Goal: Task Accomplishment & Management: Use online tool/utility

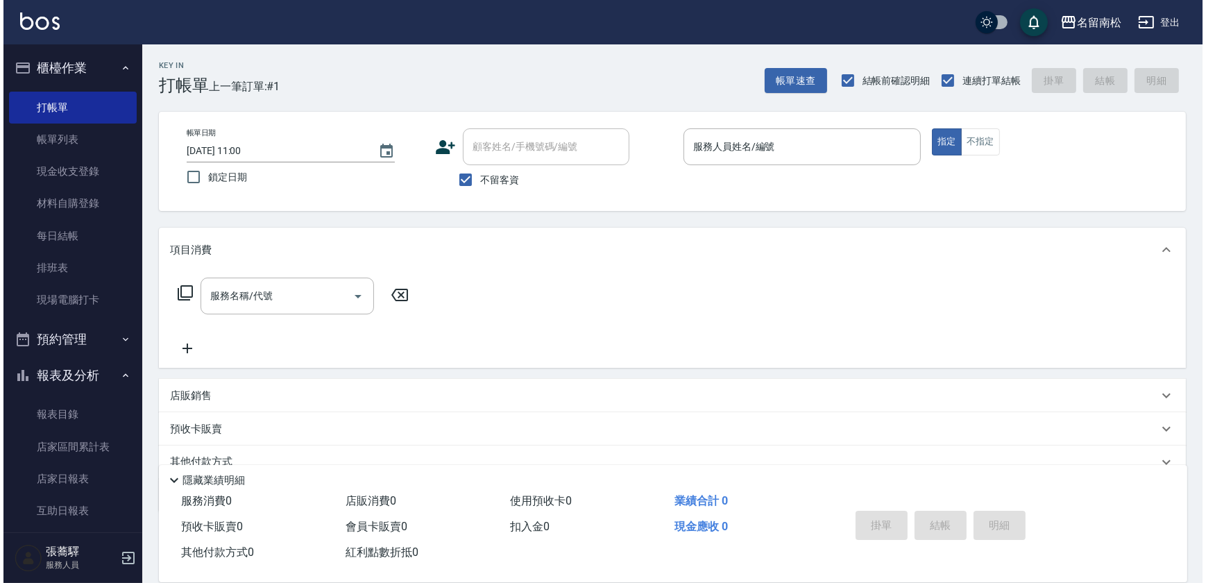
scroll to position [10, 0]
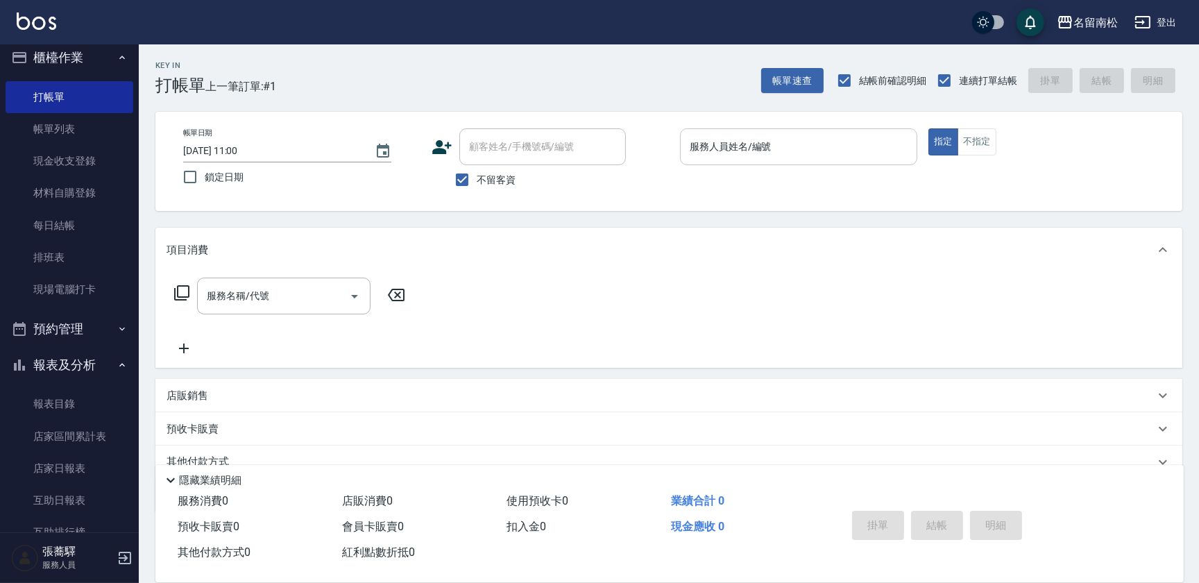
click at [683, 148] on div "服務人員姓名/編號" at bounding box center [798, 146] width 237 height 37
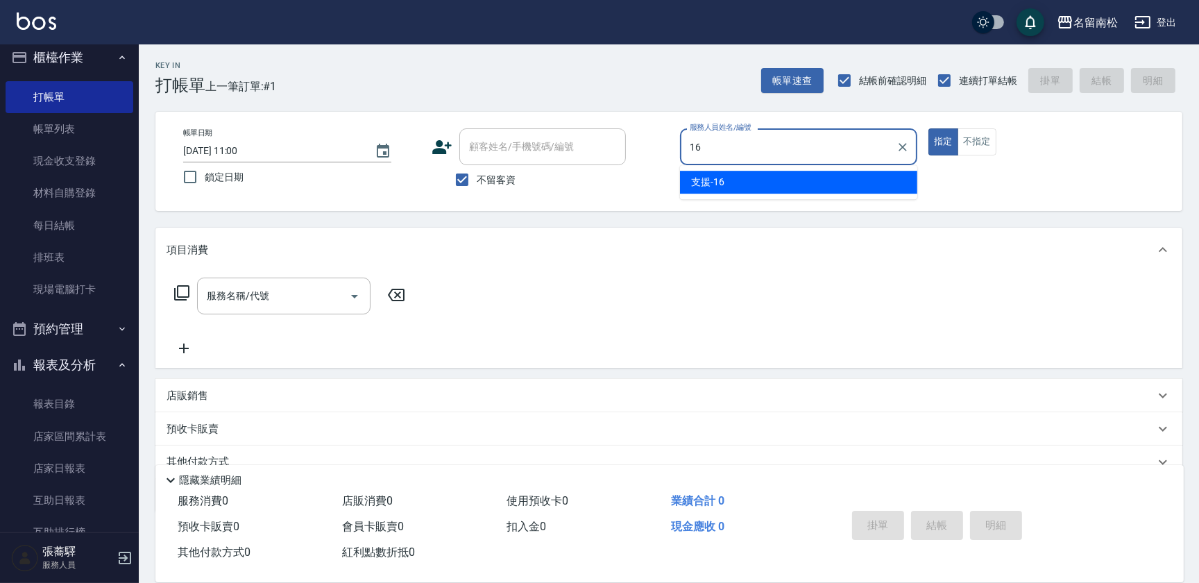
type input "支援-16"
type button "true"
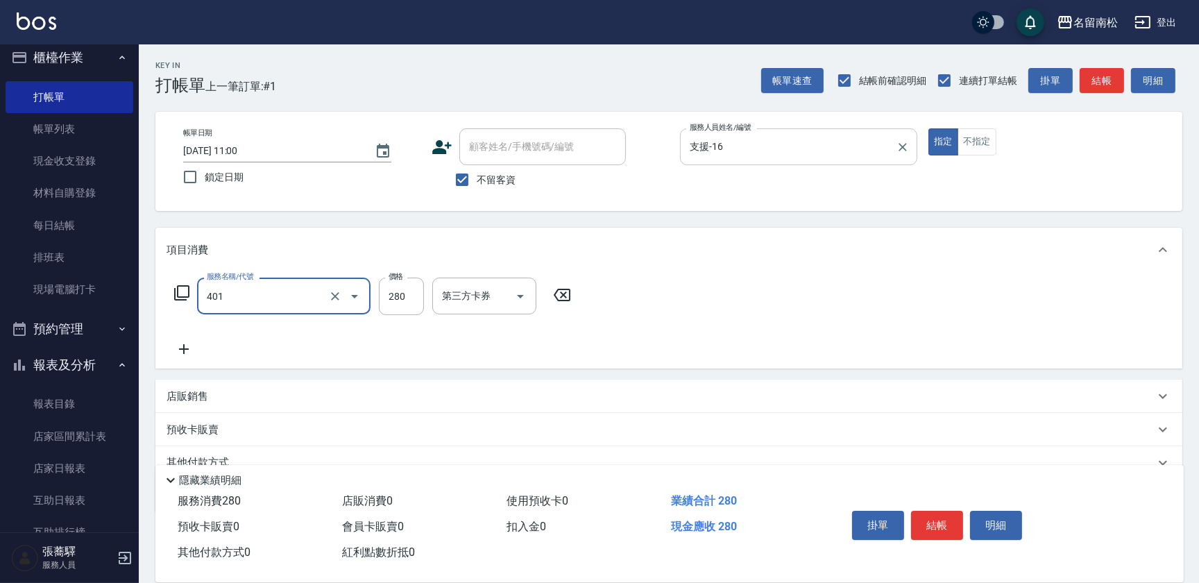
type input "剪髮(280)(401)"
type input "100"
click at [990, 141] on button "不指定" at bounding box center [977, 141] width 39 height 27
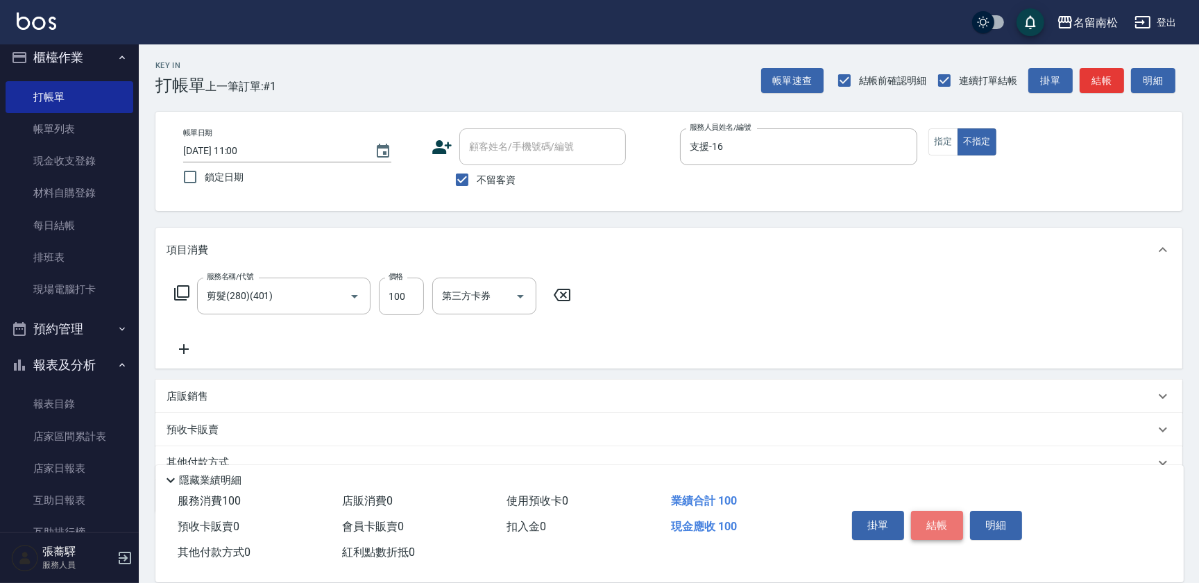
click at [937, 524] on button "結帳" at bounding box center [937, 525] width 52 height 29
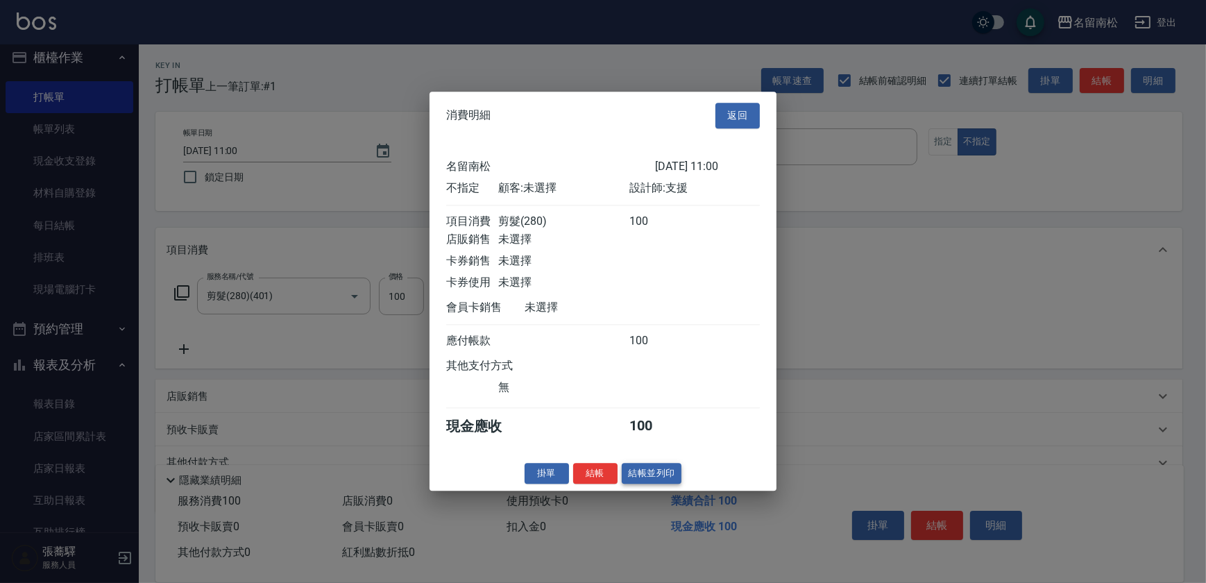
click at [666, 480] on button "結帳並列印" at bounding box center [652, 474] width 60 height 22
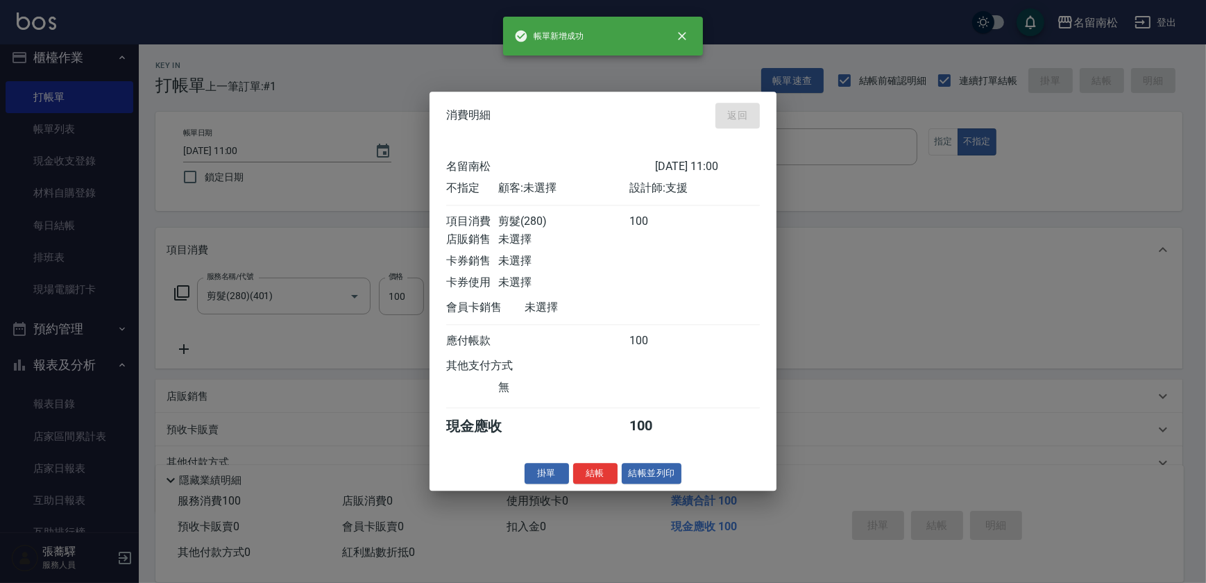
type input "[DATE] 11:55"
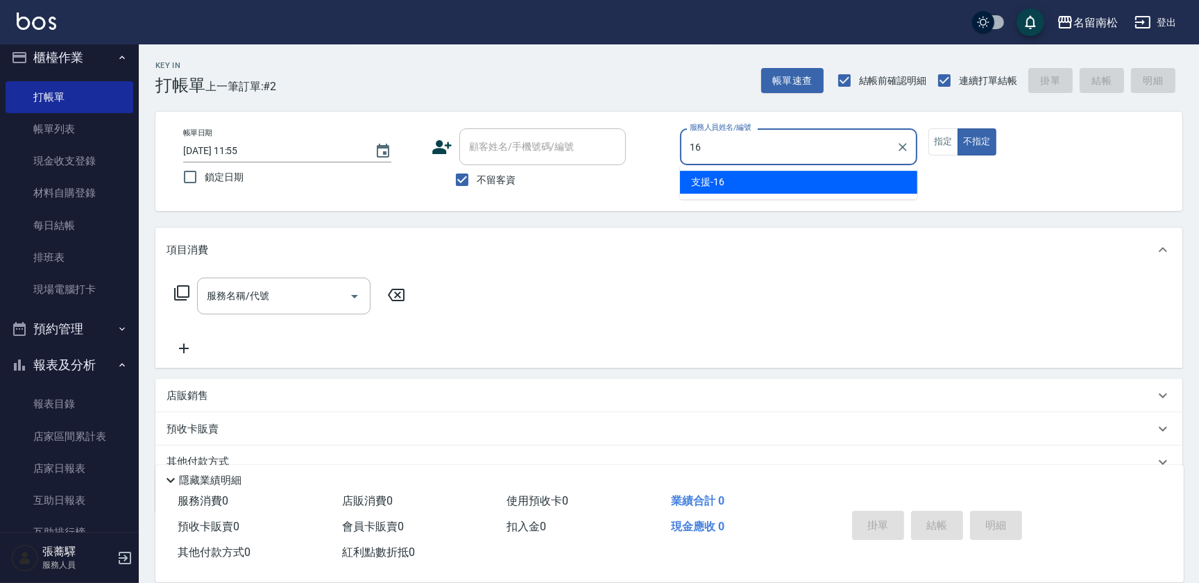
type input "支援-16"
type button "false"
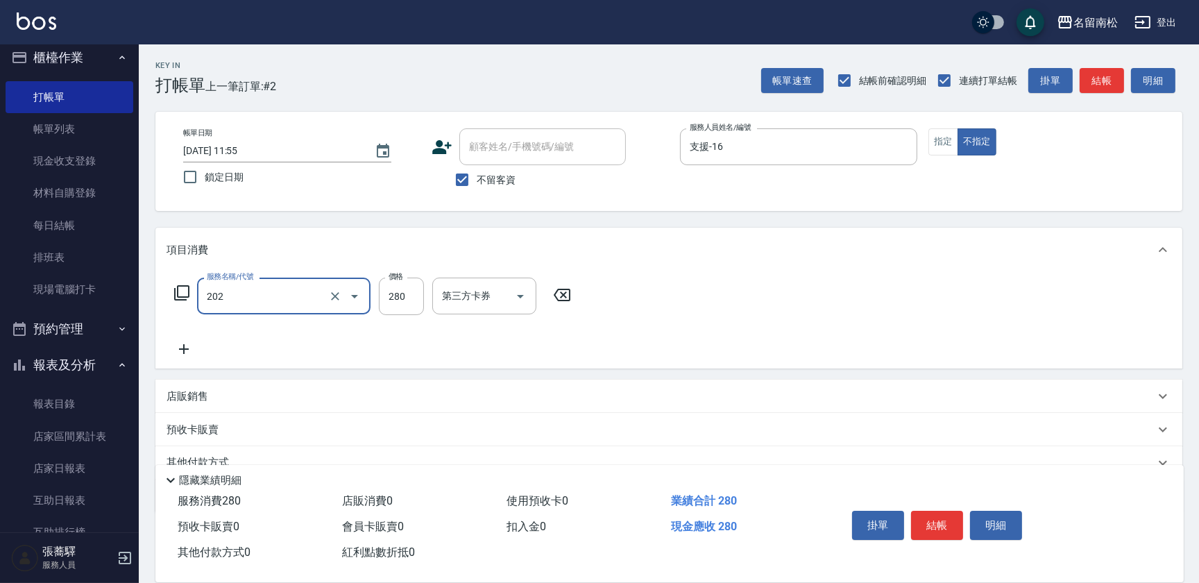
type input "洗髮[280](202)"
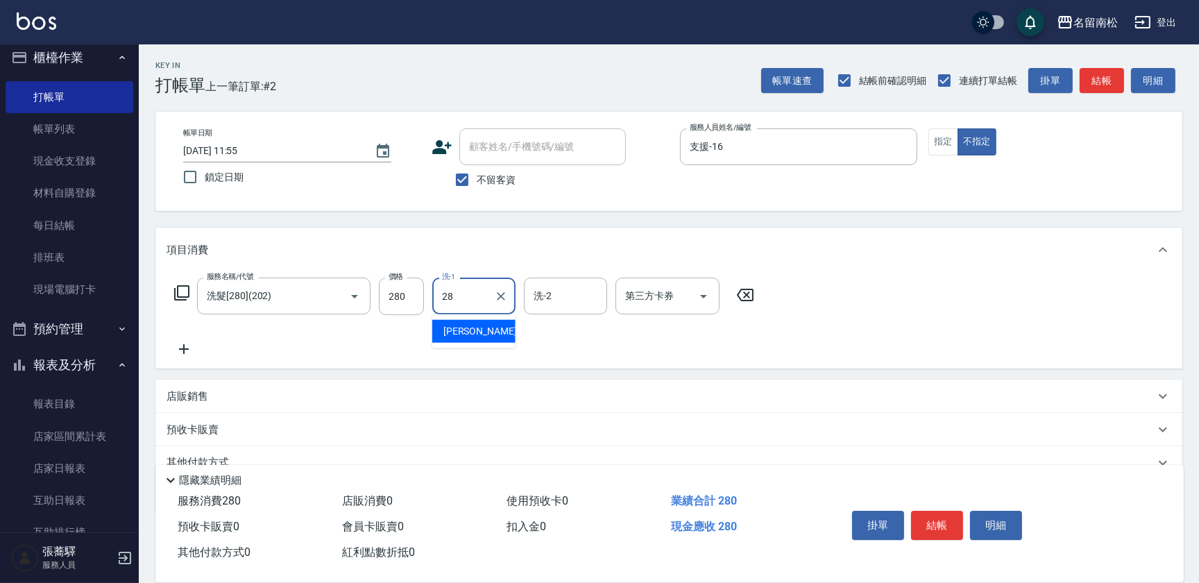
type input "[PERSON_NAME]-28"
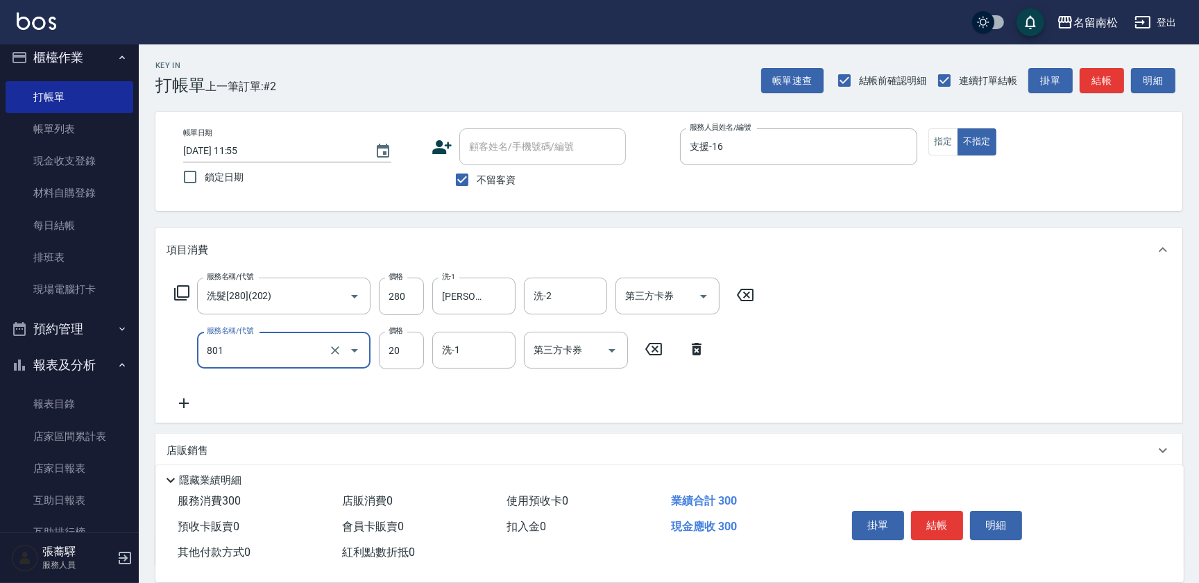
type input "潤絲(801)"
type input "30"
type input "[PERSON_NAME]-28"
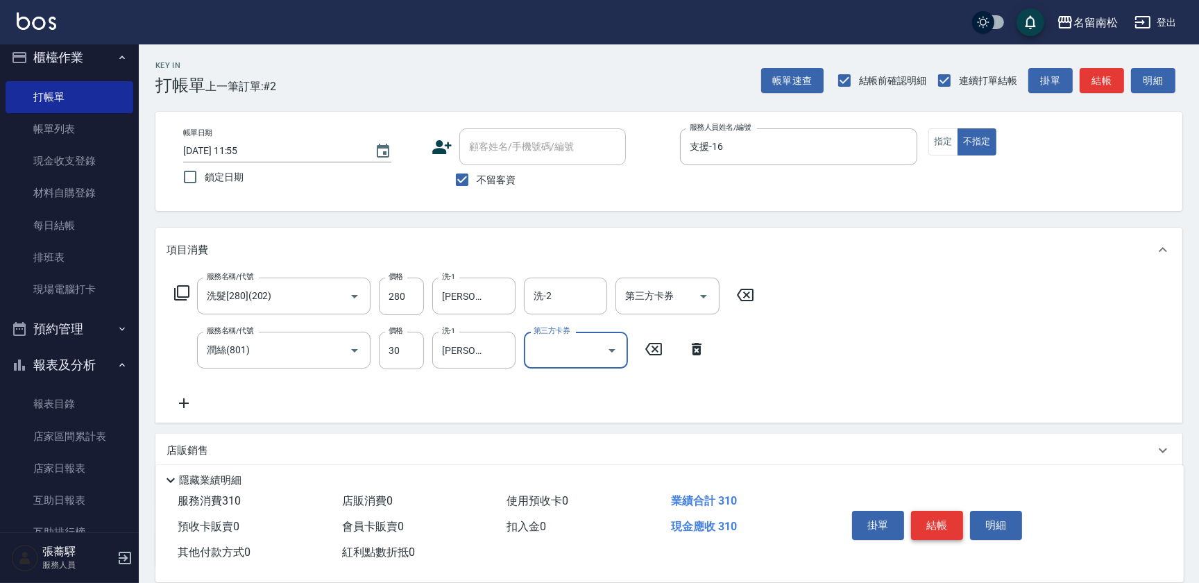
click at [937, 518] on button "結帳" at bounding box center [937, 525] width 52 height 29
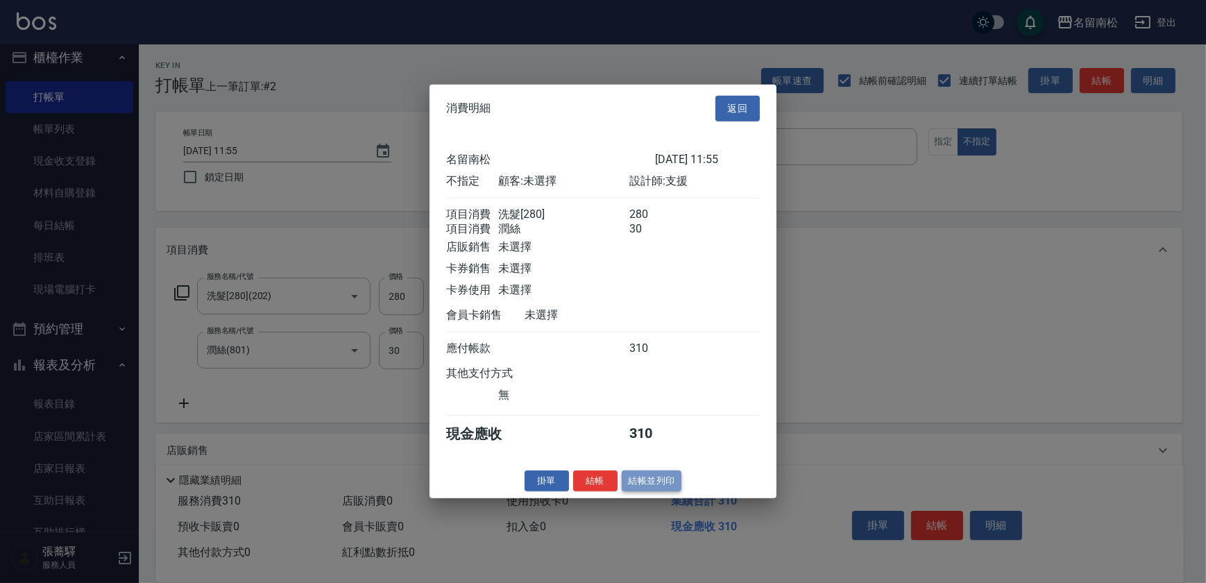
click at [659, 483] on button "結帳並列印" at bounding box center [652, 481] width 60 height 22
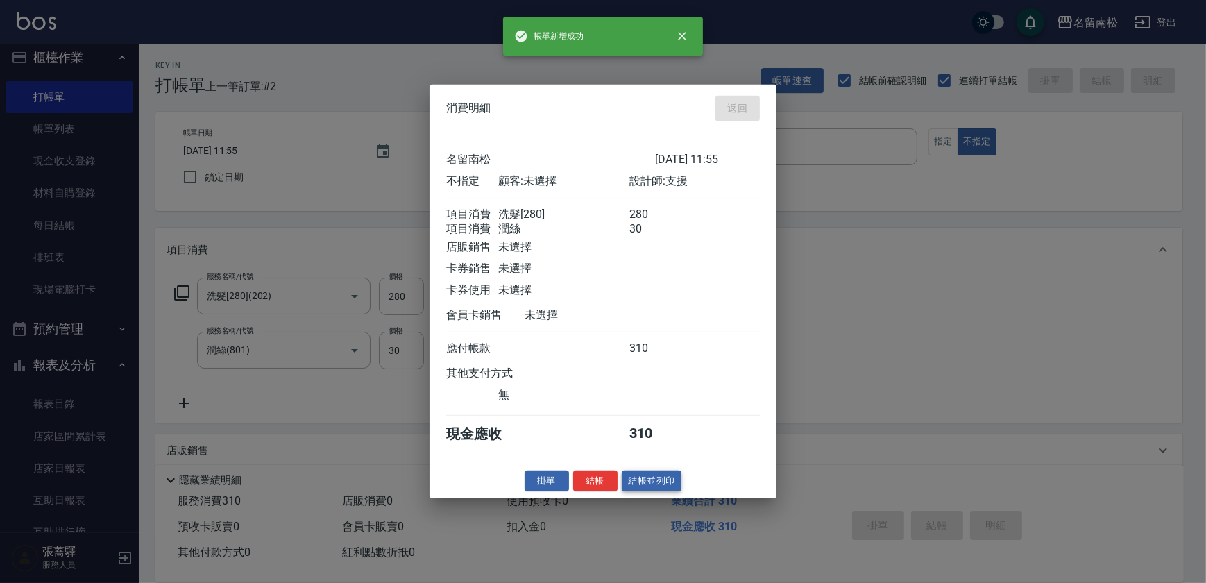
type input "[DATE] 11:56"
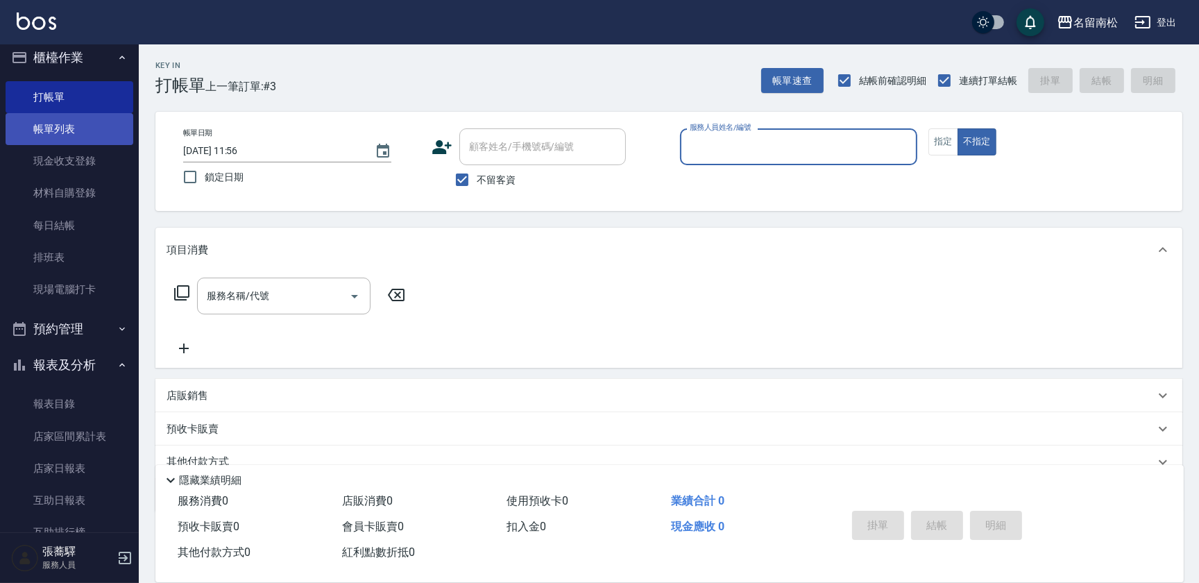
click at [105, 128] on link "帳單列表" at bounding box center [70, 129] width 128 height 32
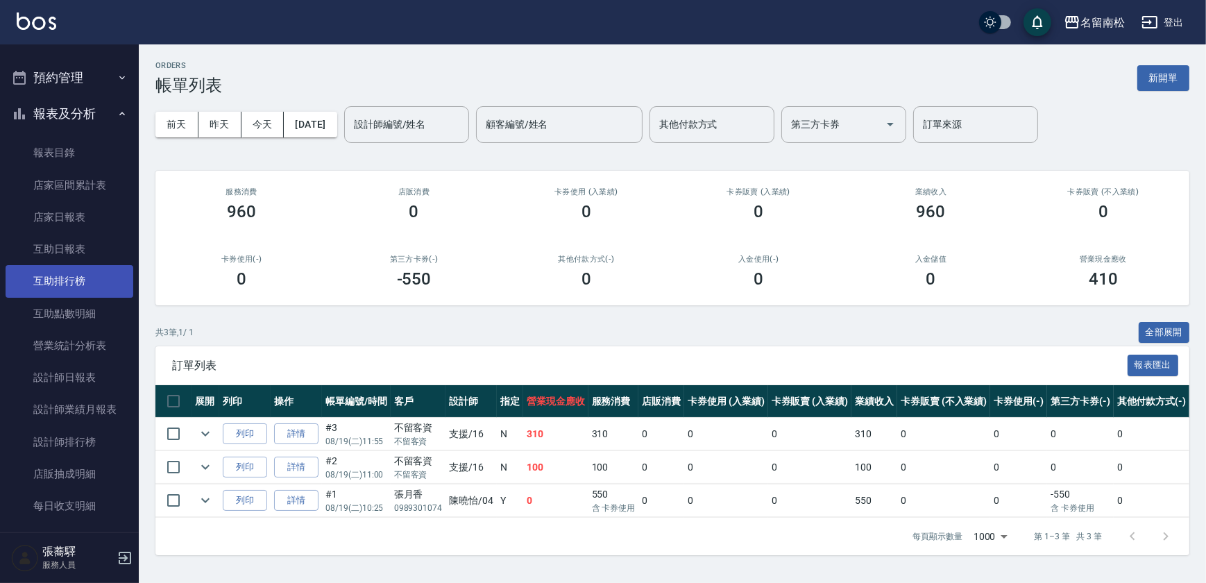
scroll to position [263, 0]
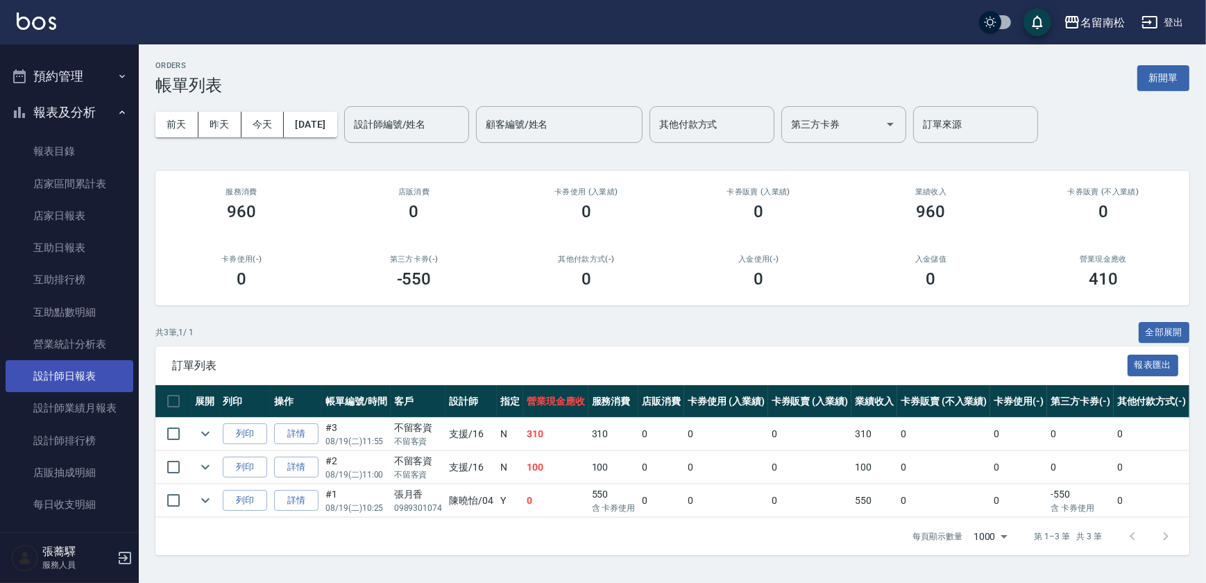
click at [66, 360] on link "設計師日報表" at bounding box center [70, 376] width 128 height 32
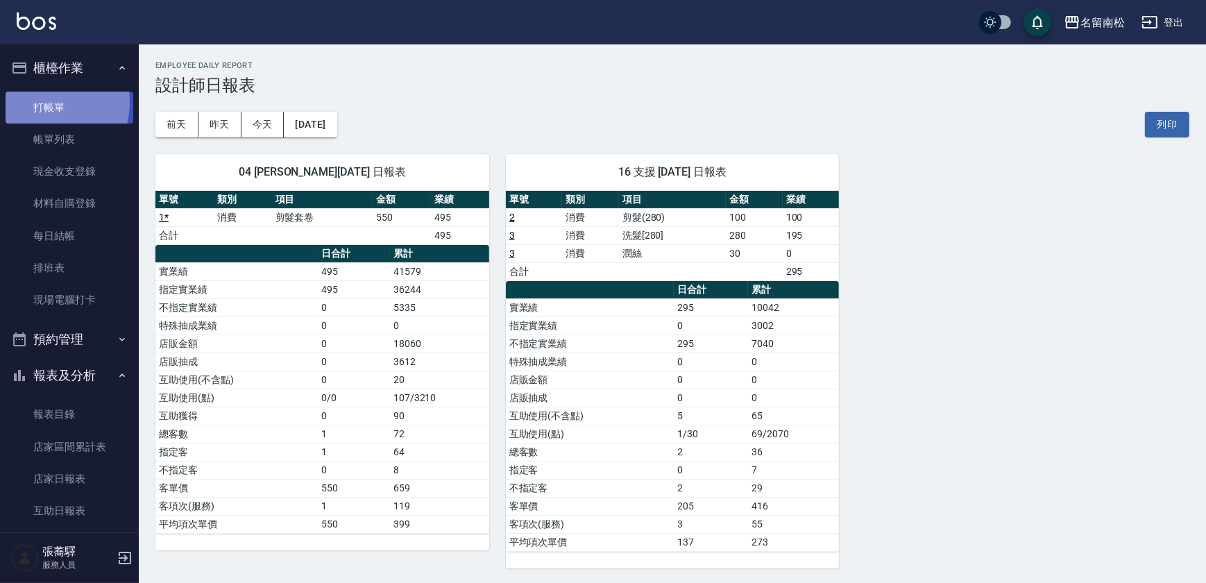
click at [41, 102] on link "打帳單" at bounding box center [70, 108] width 128 height 32
